Goal: Navigation & Orientation: Go to known website

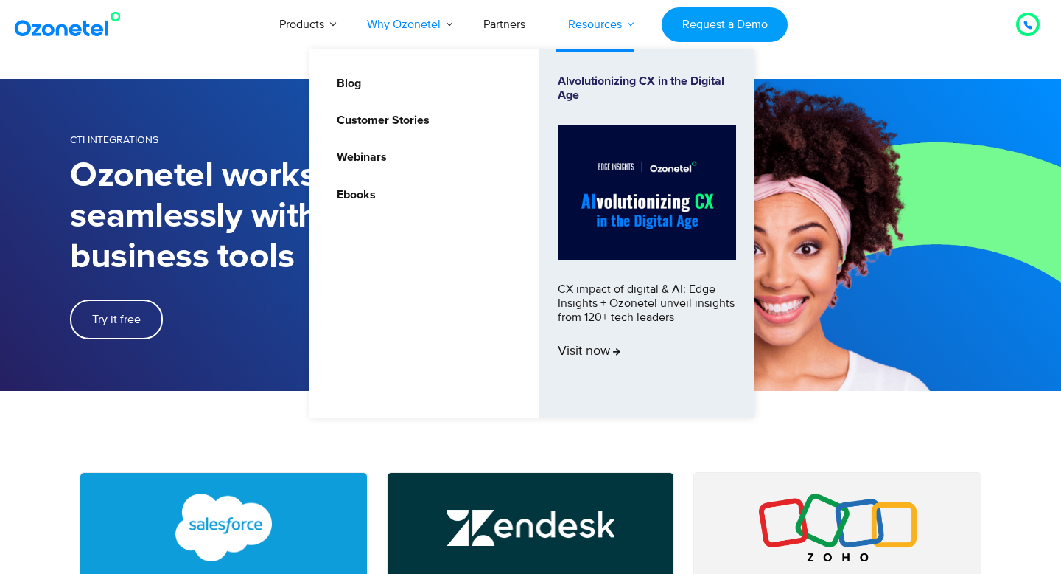
click at [600, 24] on link "Resources" at bounding box center [595, 24] width 97 height 49
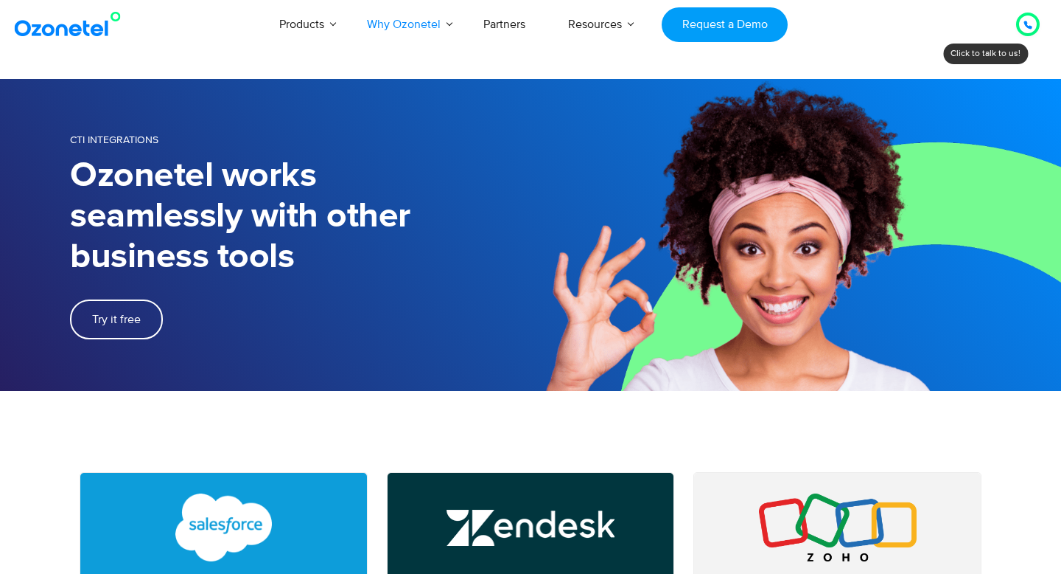
click at [46, 10] on link at bounding box center [70, 24] width 119 height 34
click at [50, 28] on img at bounding box center [70, 24] width 119 height 27
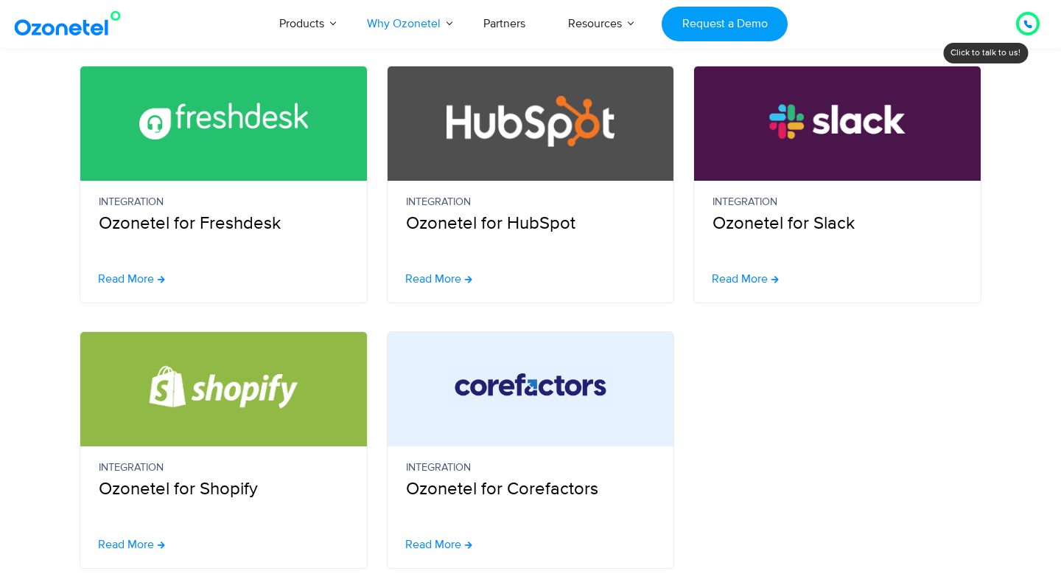
scroll to position [672, 0]
